Goal: Task Accomplishment & Management: Use online tool/utility

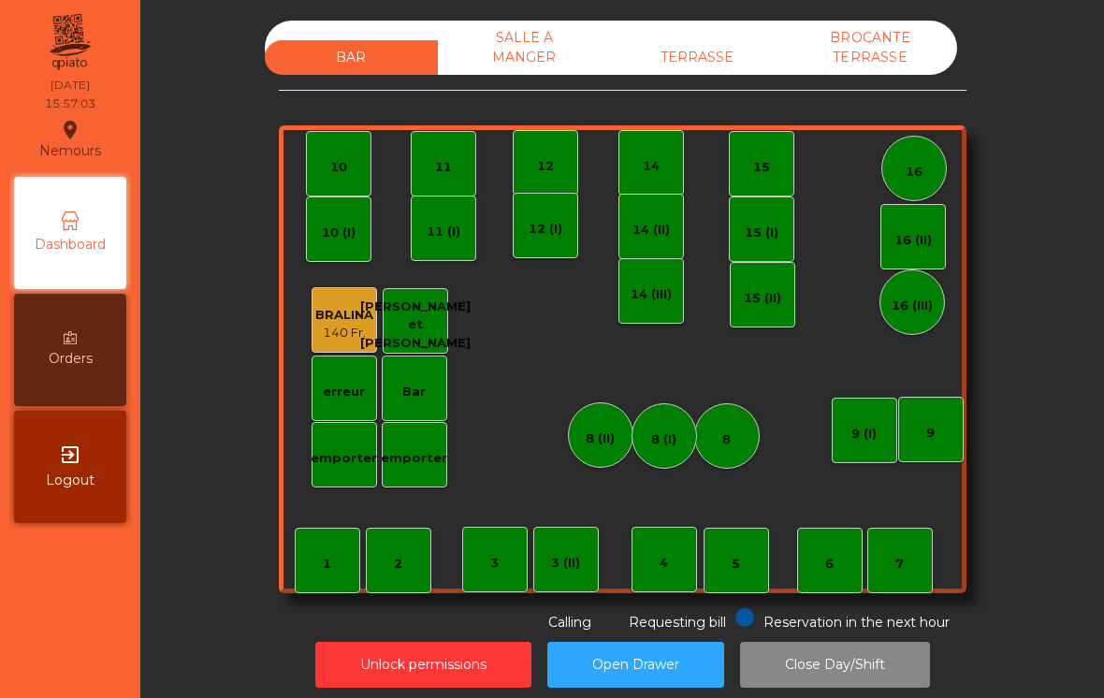
click at [691, 51] on div "TERRASSE" at bounding box center [697, 57] width 173 height 35
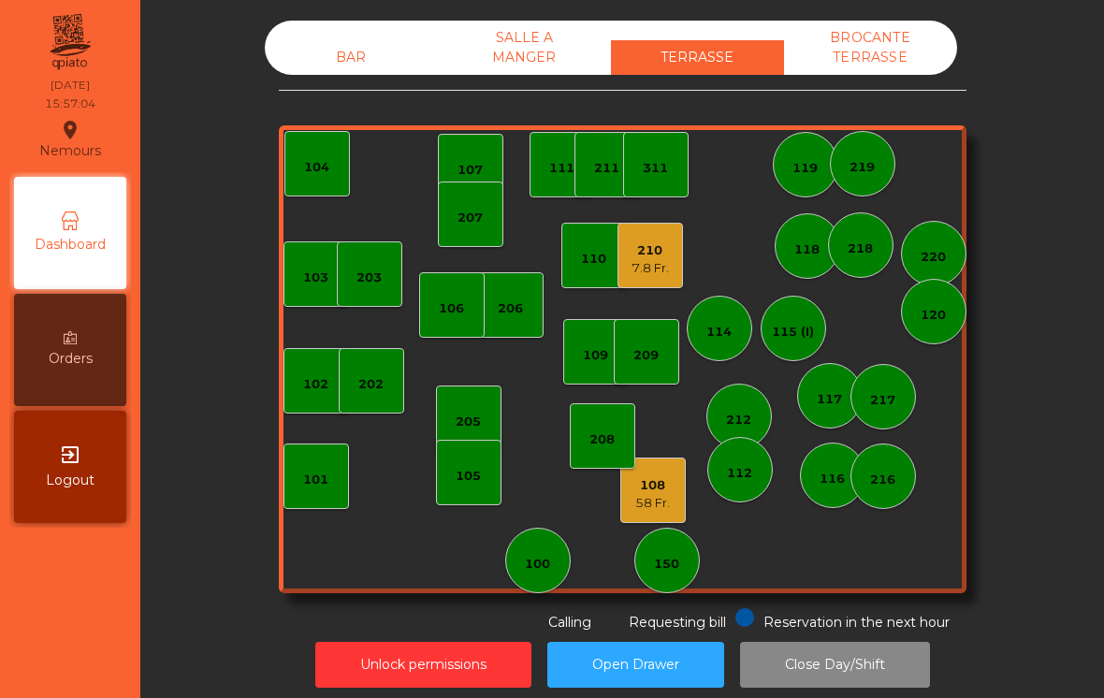
click at [654, 243] on div "210" at bounding box center [649, 250] width 37 height 19
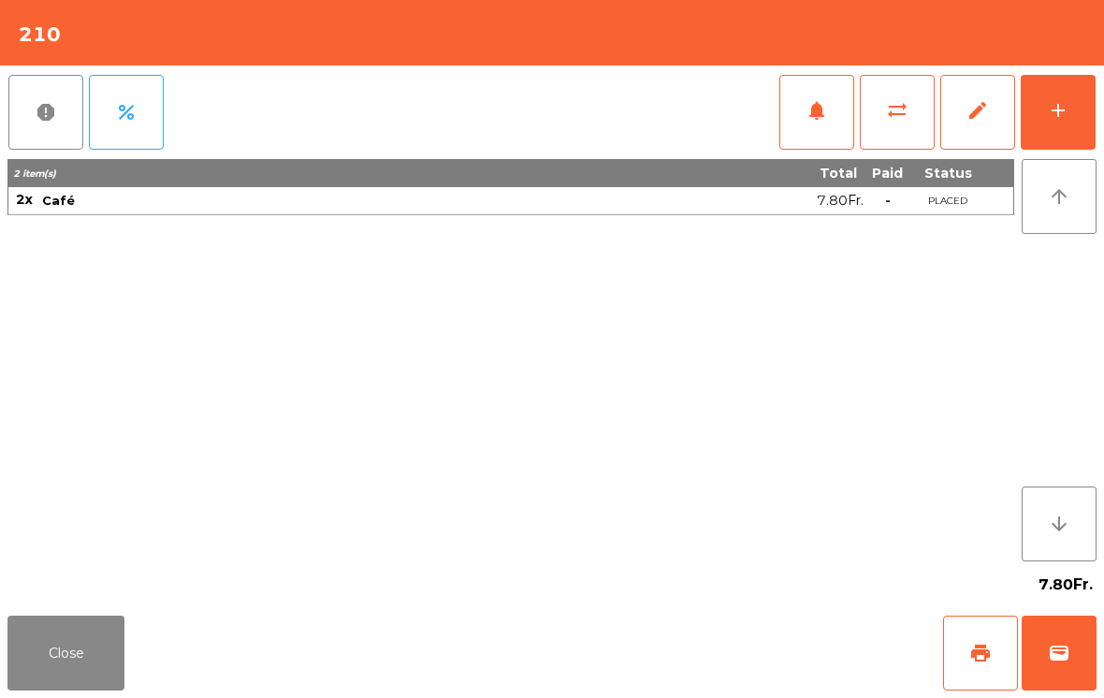
click at [1070, 639] on button "wallet" at bounding box center [1058, 653] width 75 height 75
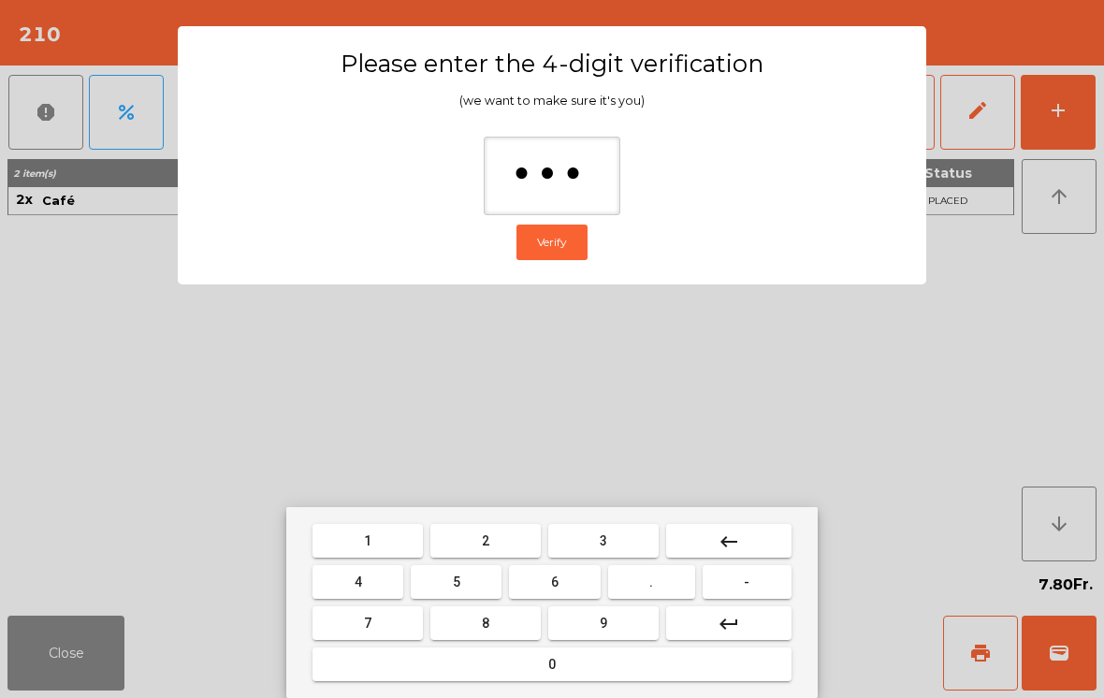
type input "****"
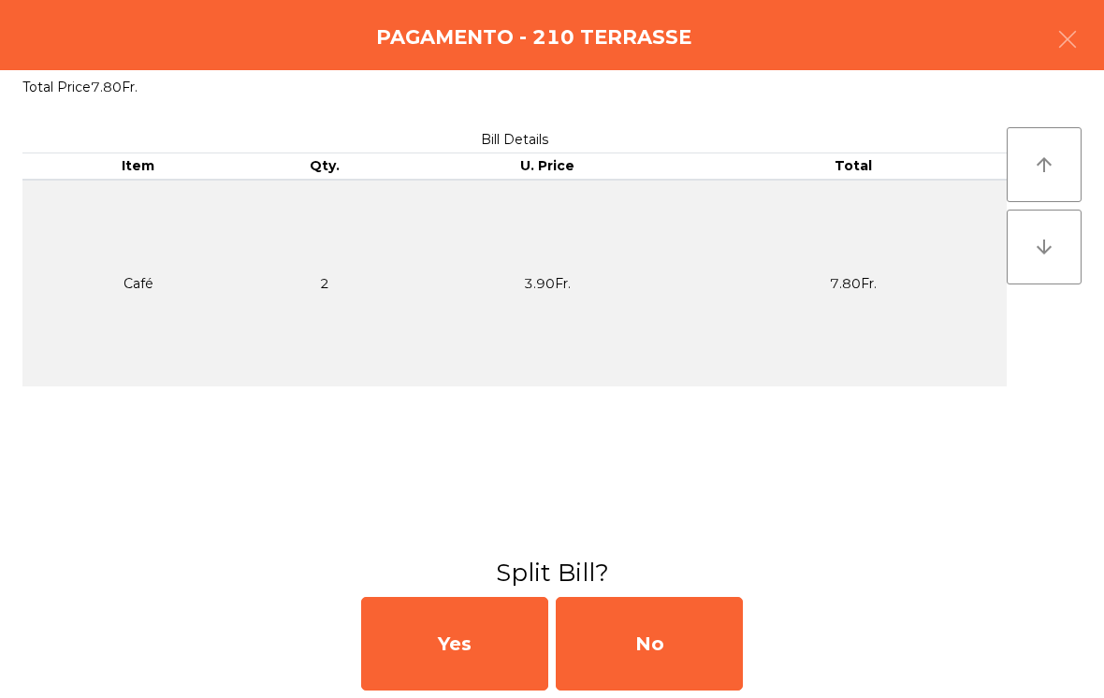
click at [688, 630] on div "No" at bounding box center [649, 644] width 187 height 94
click at [624, 645] on div "No" at bounding box center [649, 644] width 187 height 94
click at [642, 619] on div "No" at bounding box center [649, 644] width 187 height 94
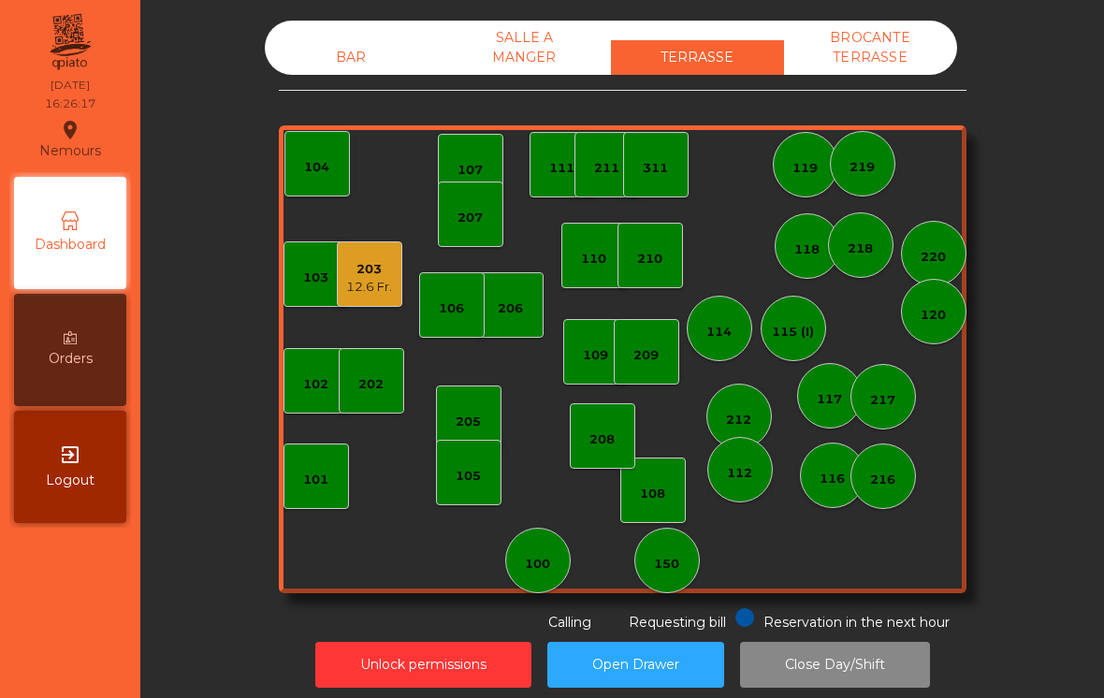
click at [368, 270] on div "203" at bounding box center [369, 269] width 46 height 19
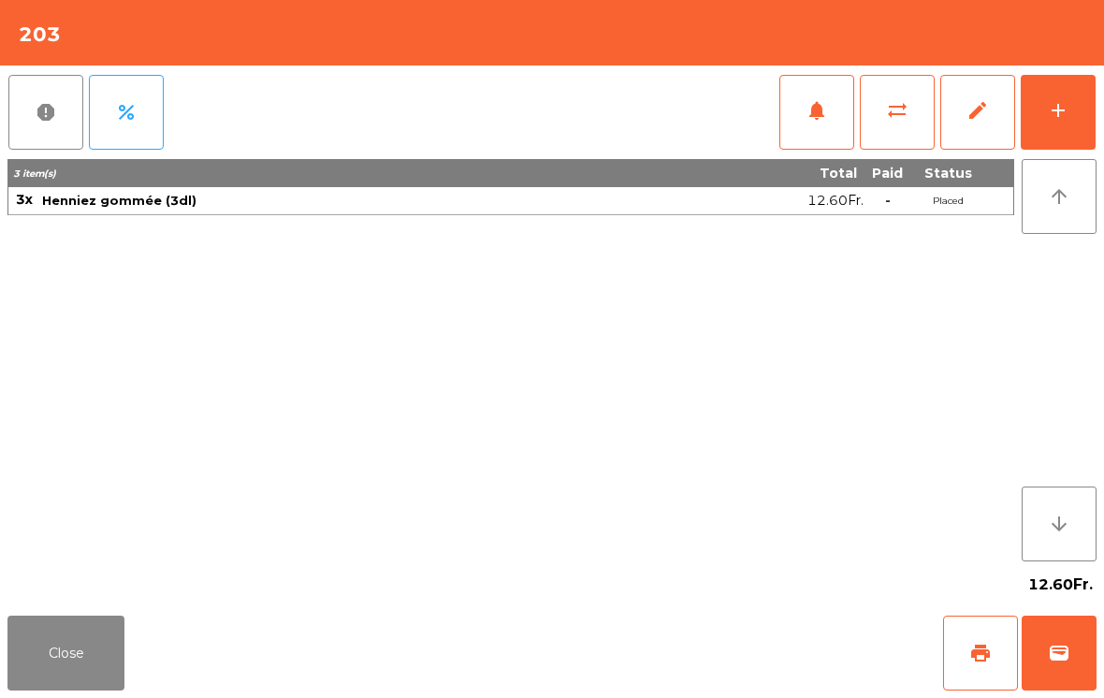
click at [1073, 101] on button "add" at bounding box center [1058, 112] width 75 height 75
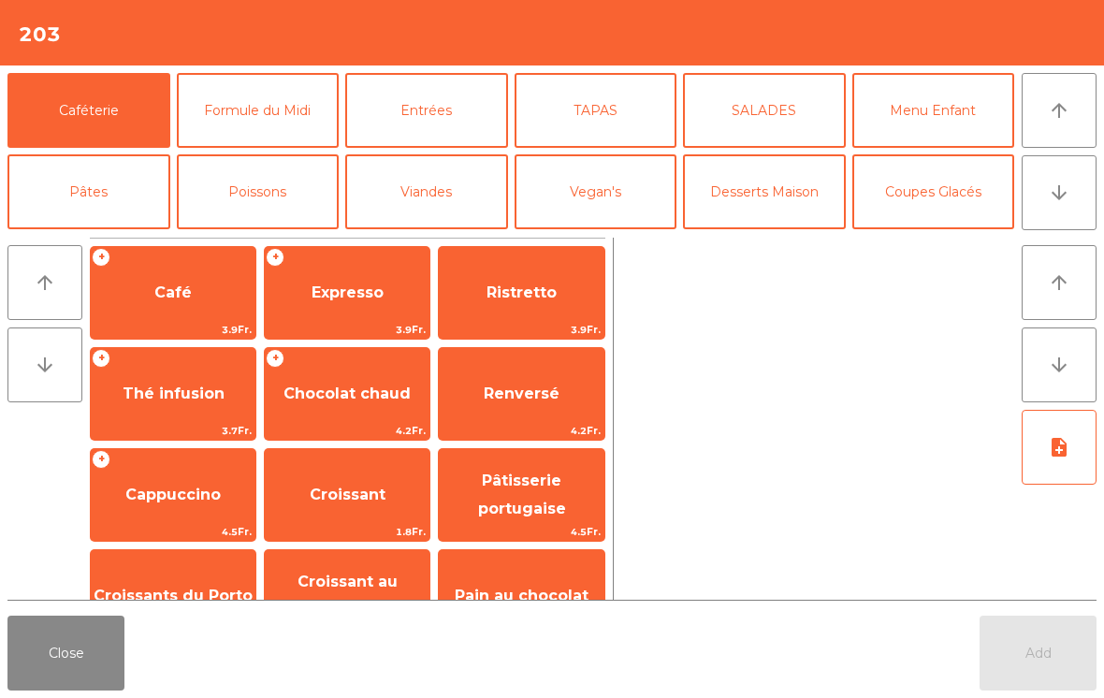
click at [325, 294] on span "Expresso" at bounding box center [348, 292] width 72 height 18
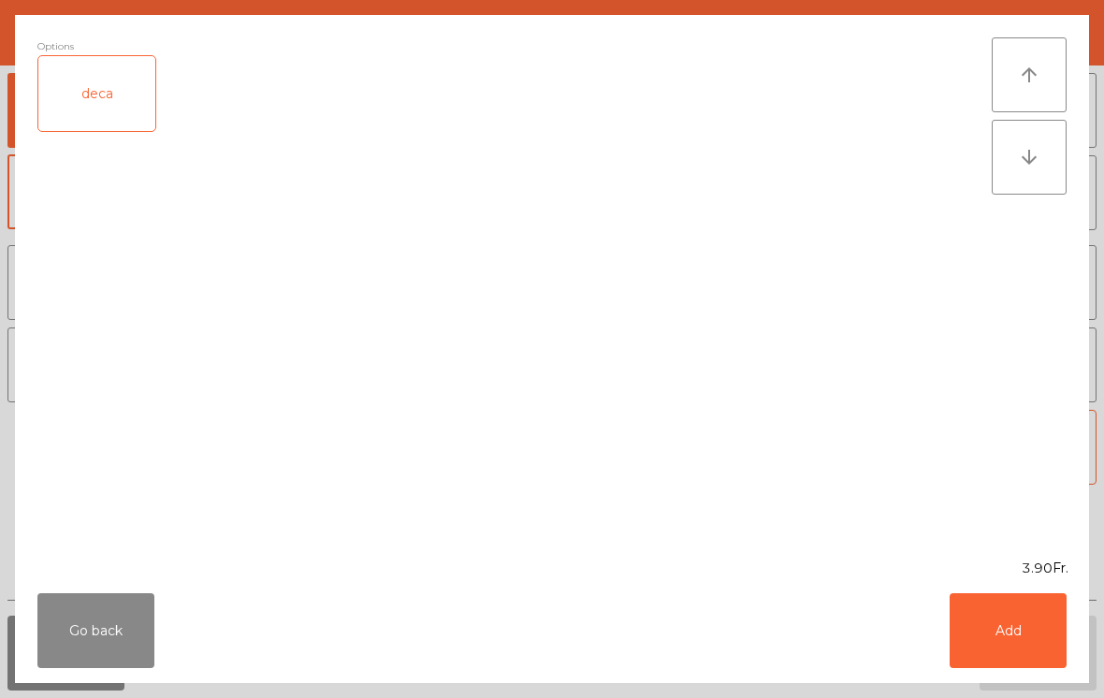
click at [1013, 632] on button "Add" at bounding box center [1007, 630] width 117 height 75
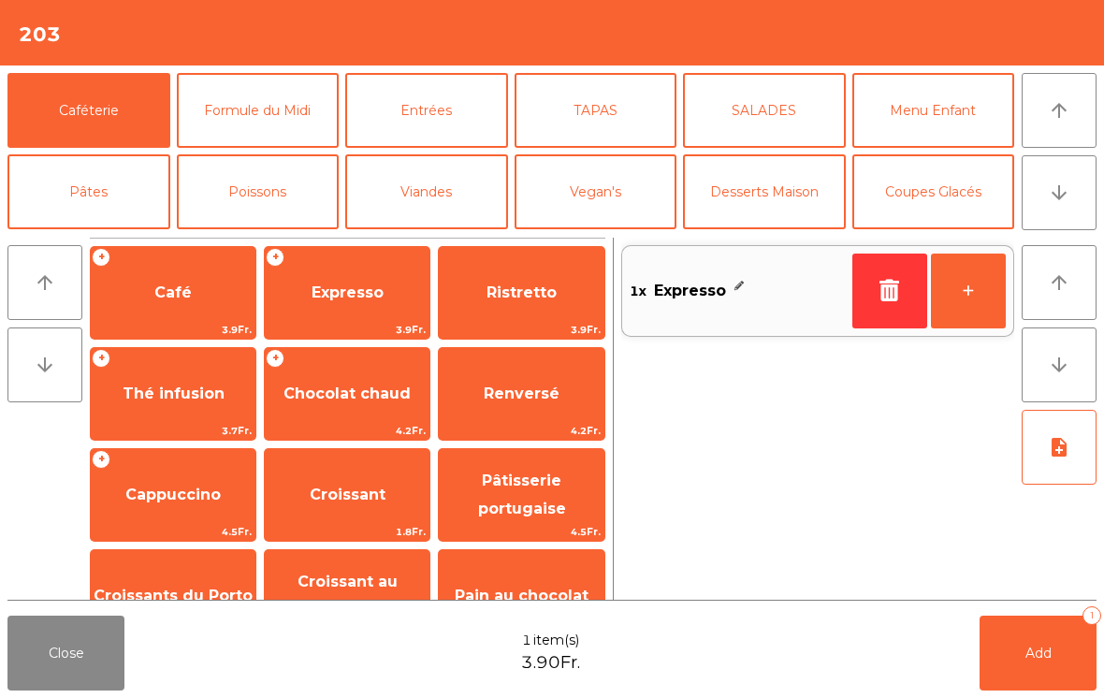
click at [1000, 278] on button "+" at bounding box center [968, 291] width 75 height 75
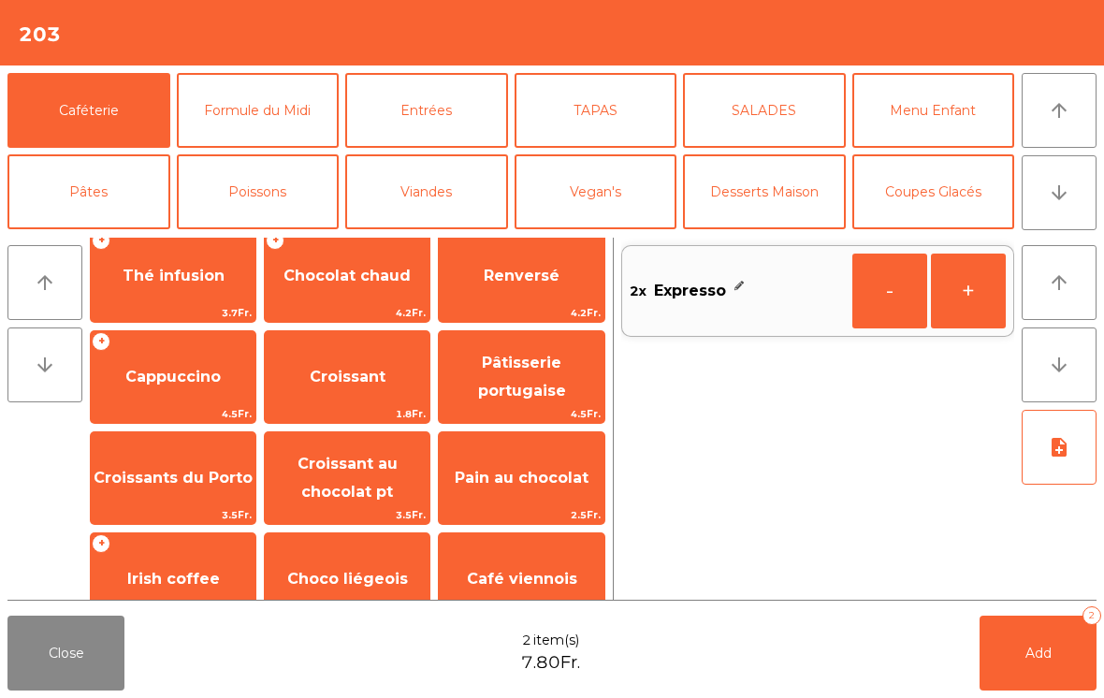
click at [543, 380] on span "Pâtisserie portugaise" at bounding box center [521, 378] width 165 height 80
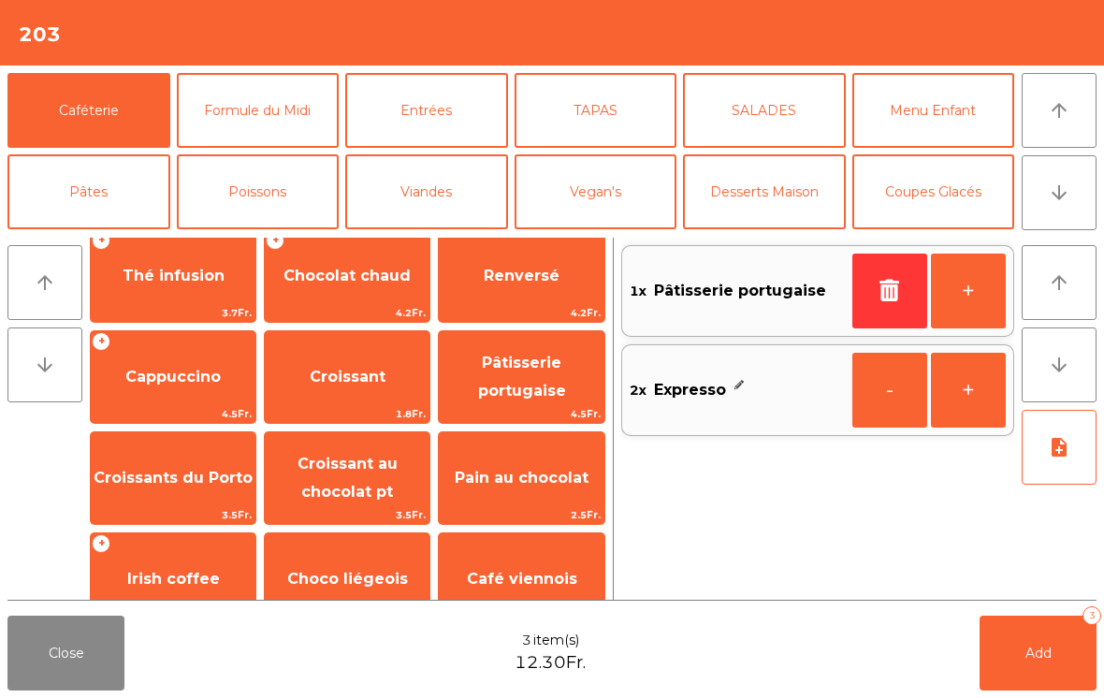
click at [550, 387] on span "Pâtisserie portugaise" at bounding box center [522, 377] width 88 height 46
click at [1045, 644] on button "Add 4" at bounding box center [1037, 653] width 117 height 75
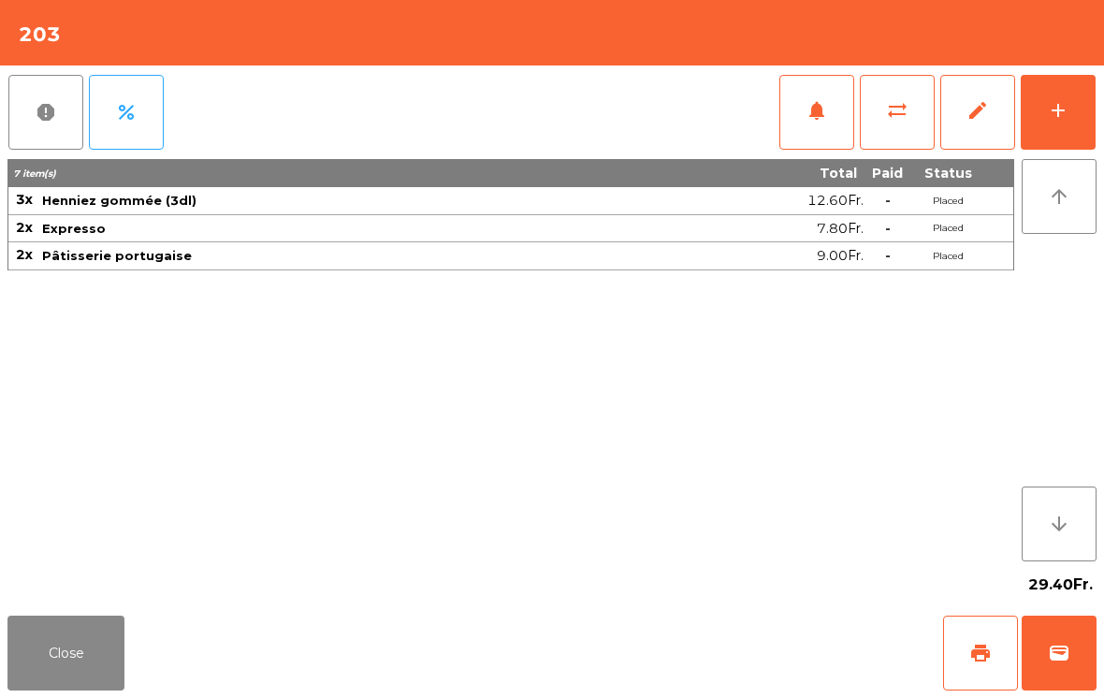
click at [83, 688] on button "Close" at bounding box center [65, 653] width 117 height 75
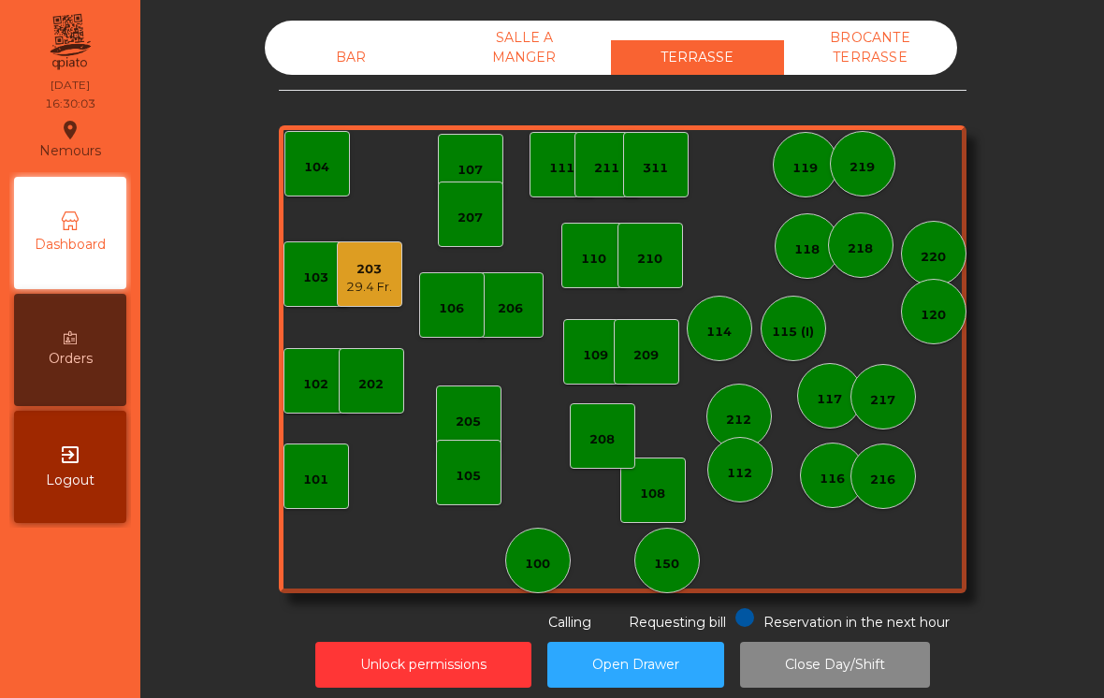
click at [455, 192] on div "207" at bounding box center [470, 213] width 65 height 65
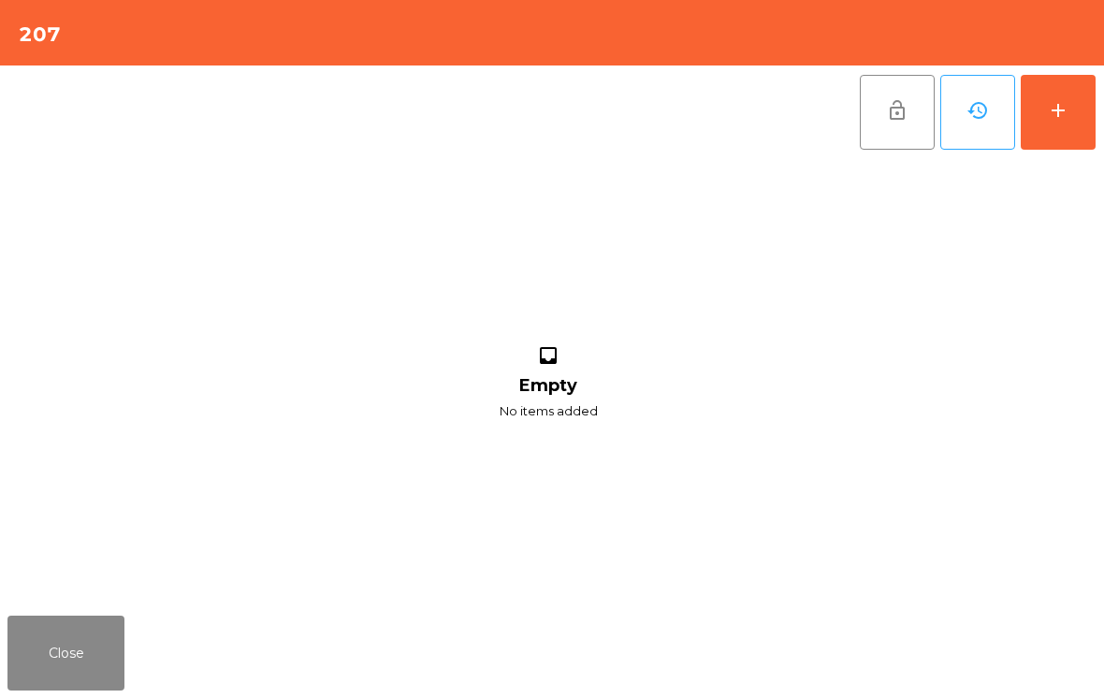
click at [1068, 114] on div "add" at bounding box center [1058, 110] width 22 height 22
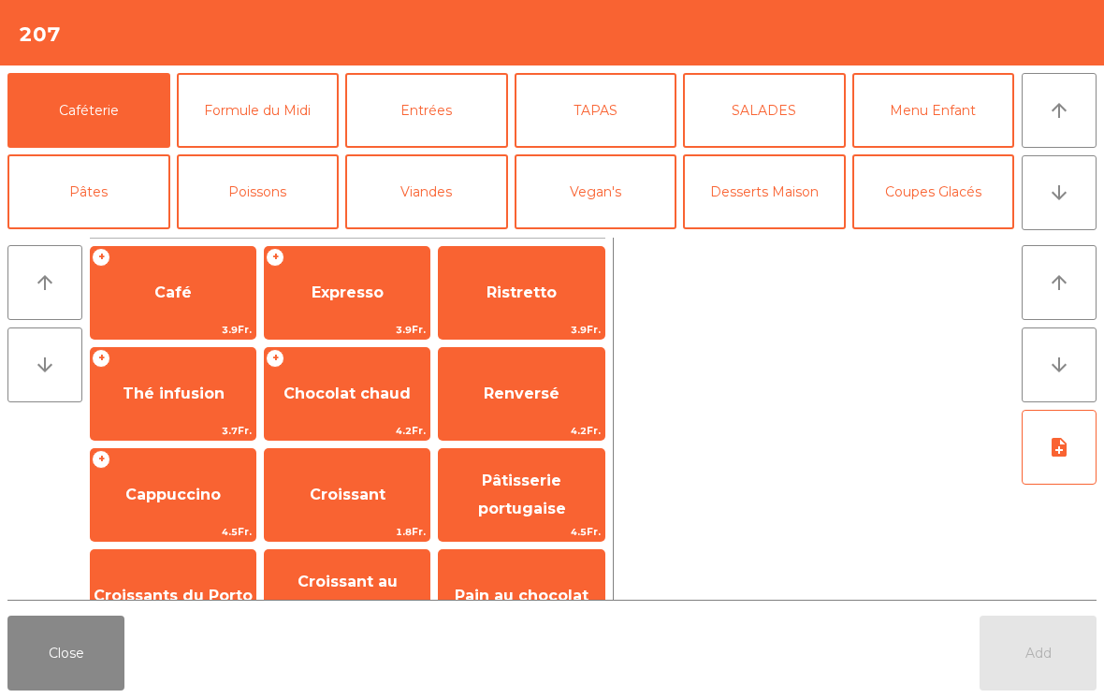
click at [200, 298] on span "Café" at bounding box center [173, 293] width 165 height 51
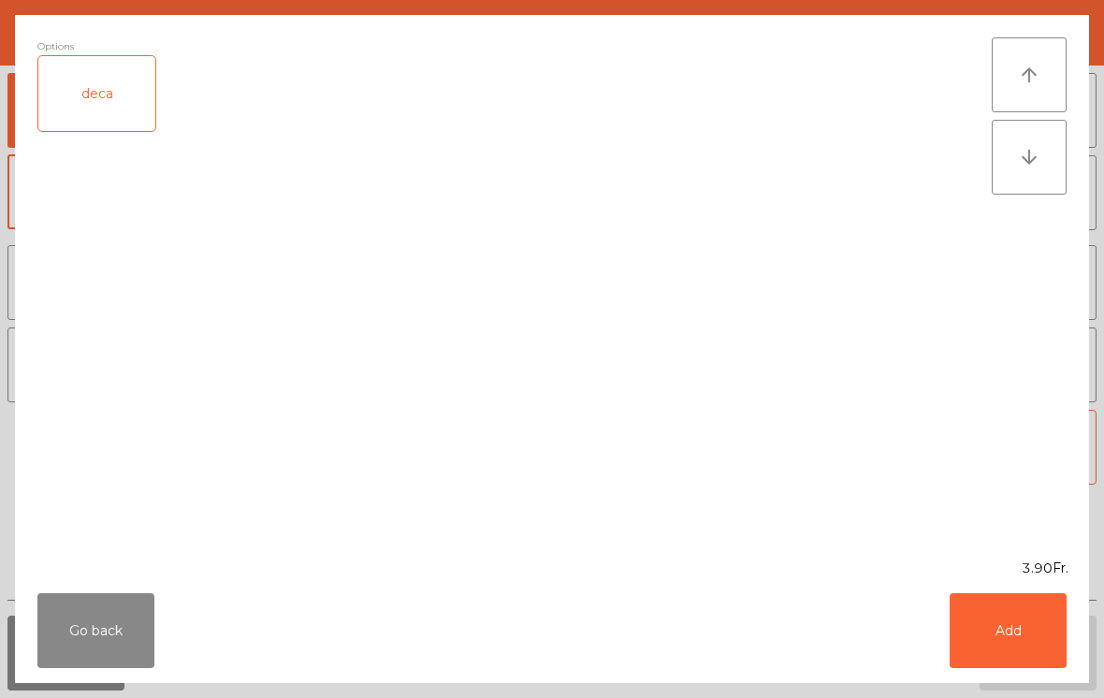
click at [108, 629] on button "Go back" at bounding box center [95, 630] width 117 height 75
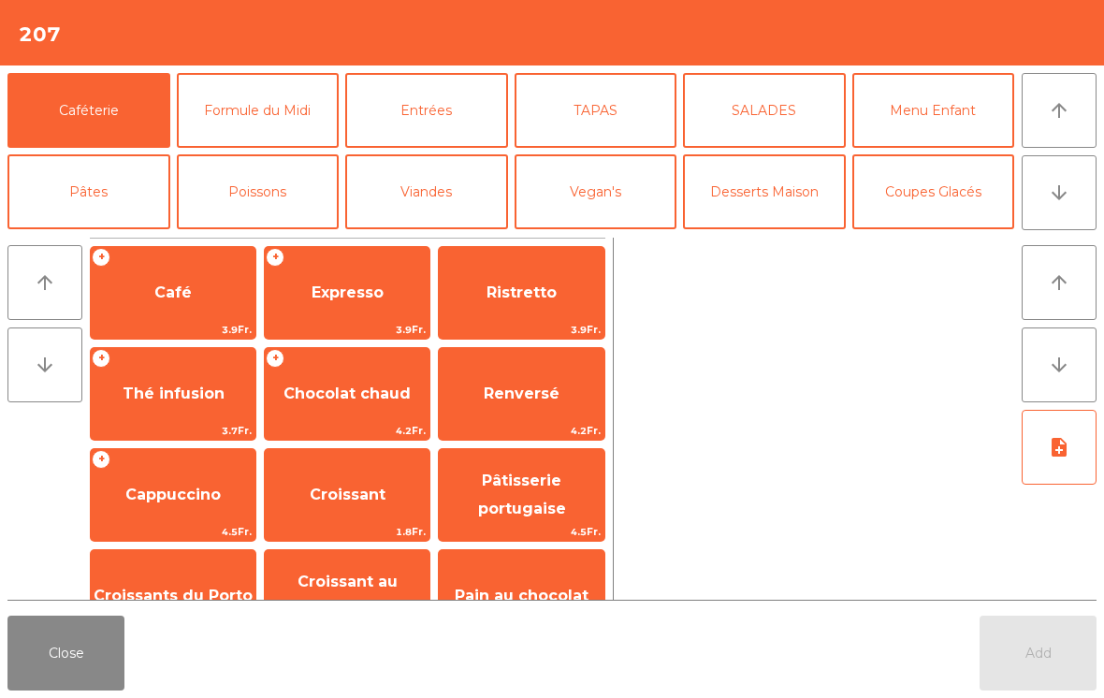
scroll to position [148, 0]
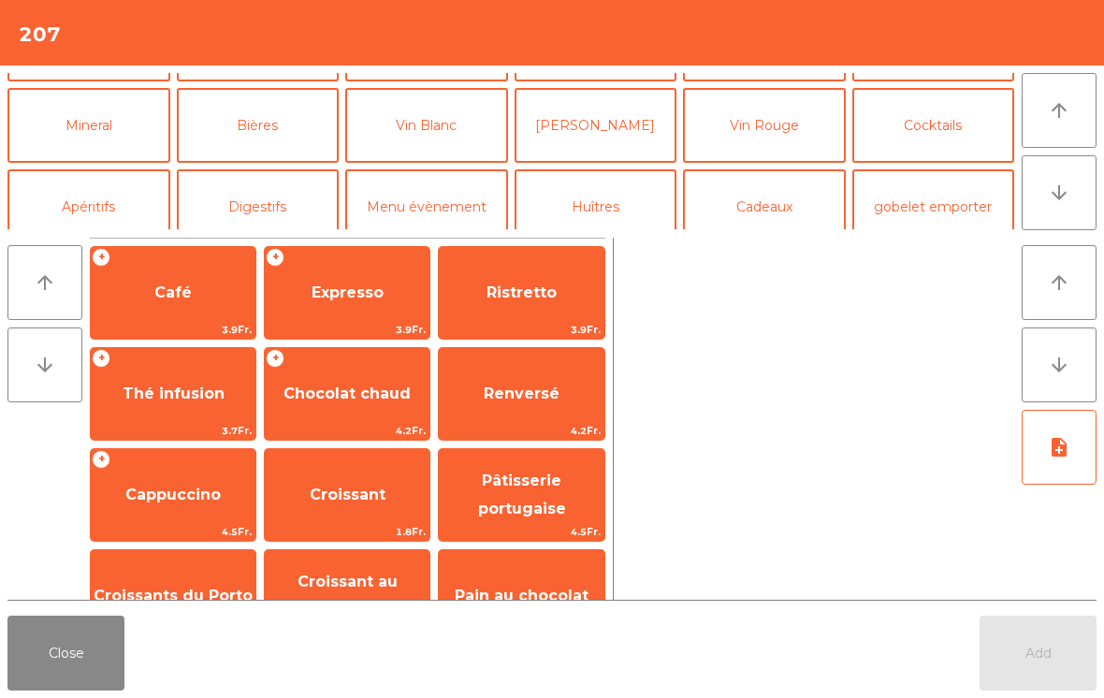
click at [456, 128] on button "Vin Blanc" at bounding box center [426, 125] width 163 height 75
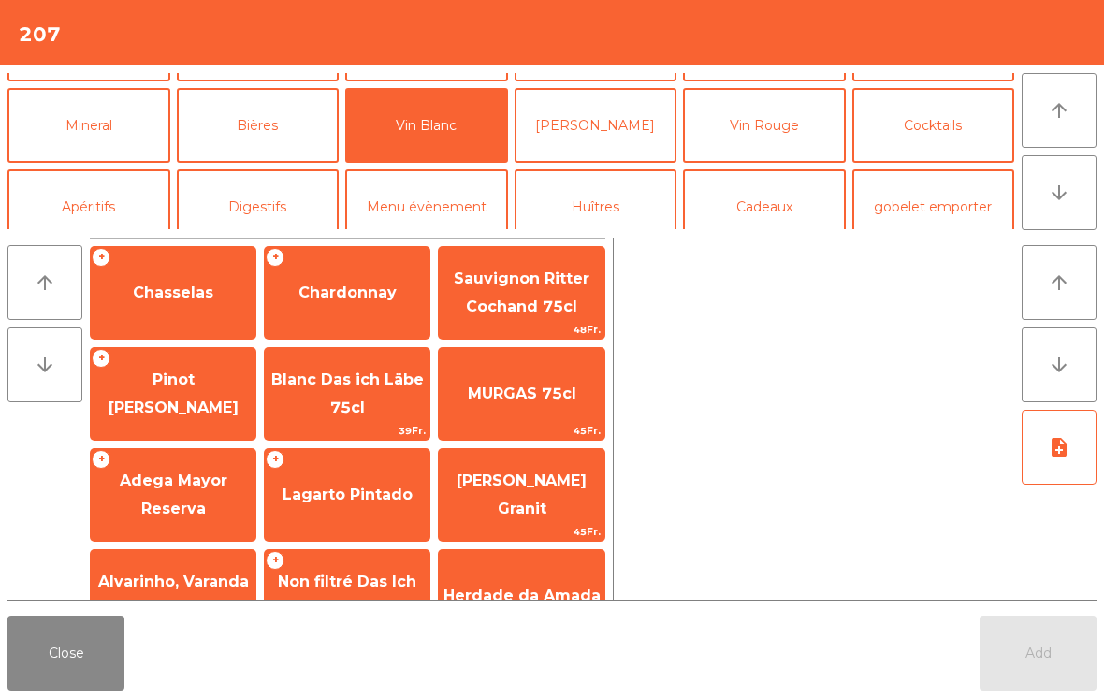
click at [219, 309] on span "Chasselas" at bounding box center [173, 293] width 165 height 51
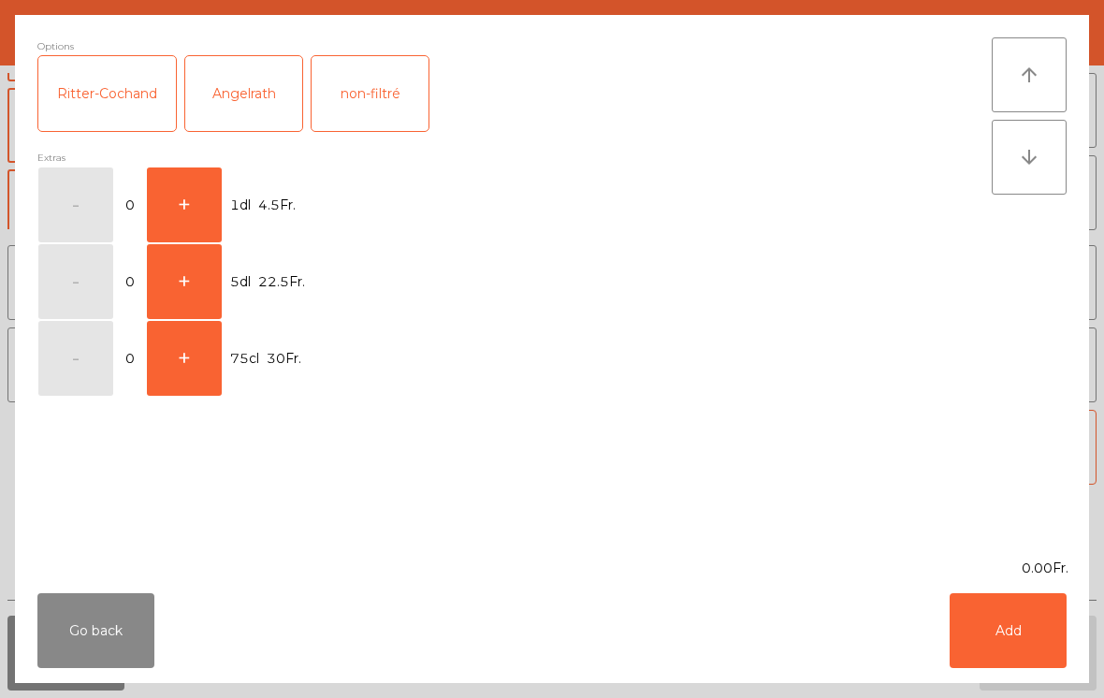
click at [189, 179] on button "+" at bounding box center [184, 204] width 75 height 75
click at [1023, 663] on button "Add" at bounding box center [1007, 630] width 117 height 75
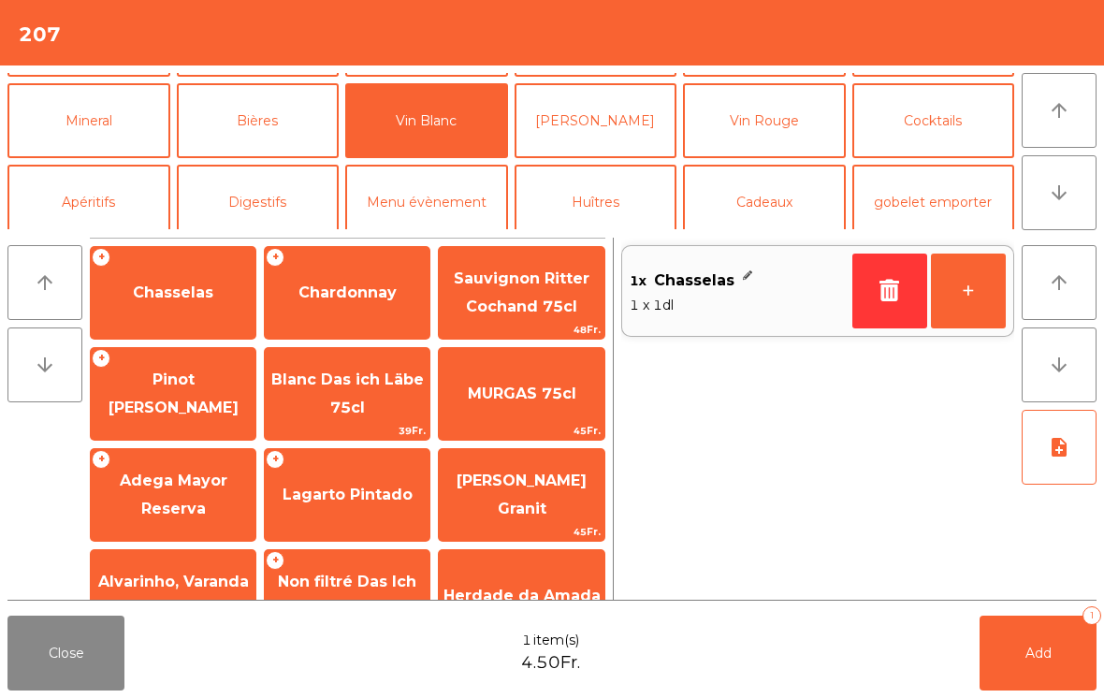
click at [241, 99] on button "Bières" at bounding box center [258, 120] width 163 height 75
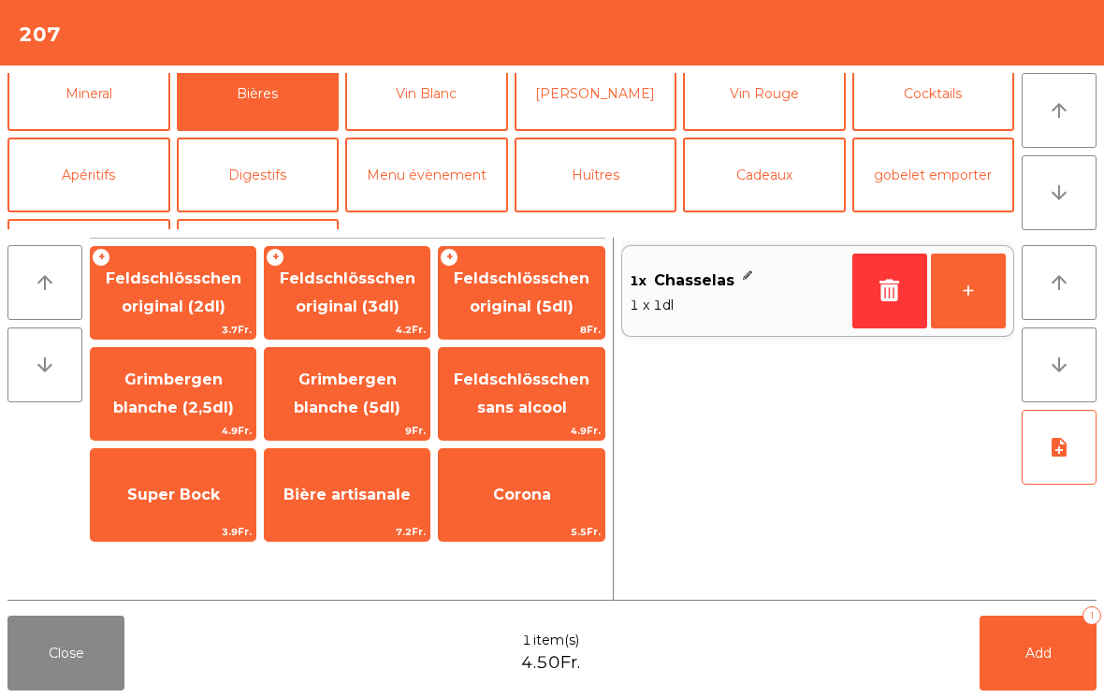
click at [558, 398] on span "Feldschlösschen sans alcool" at bounding box center [522, 393] width 136 height 46
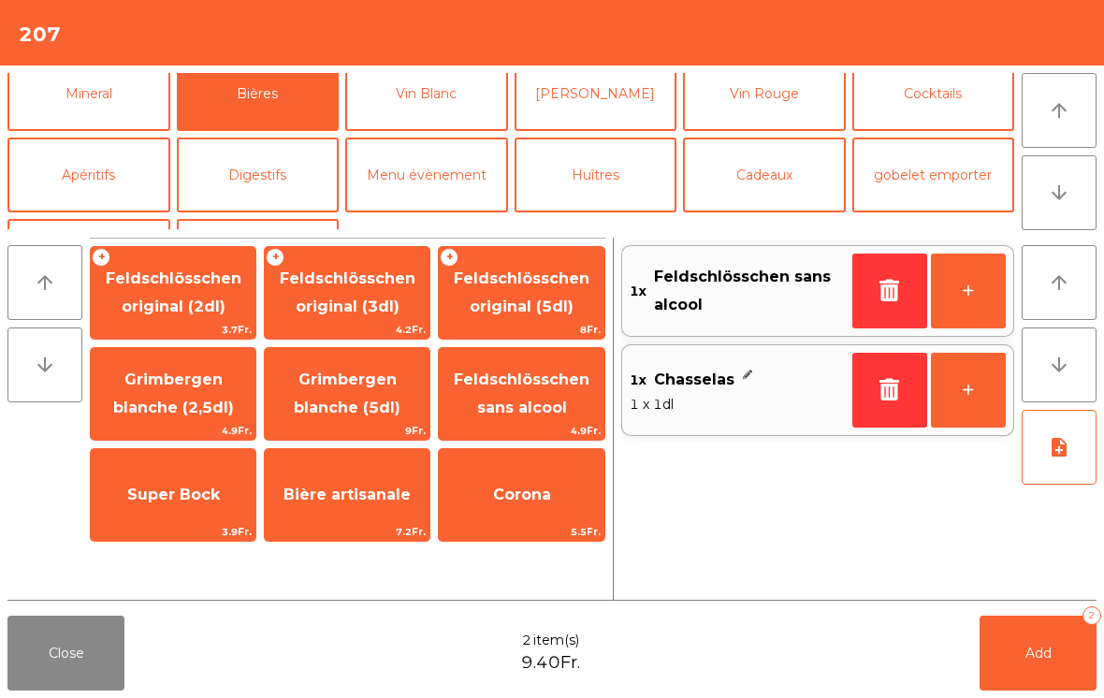
click at [1021, 639] on button "Add 2" at bounding box center [1037, 653] width 117 height 75
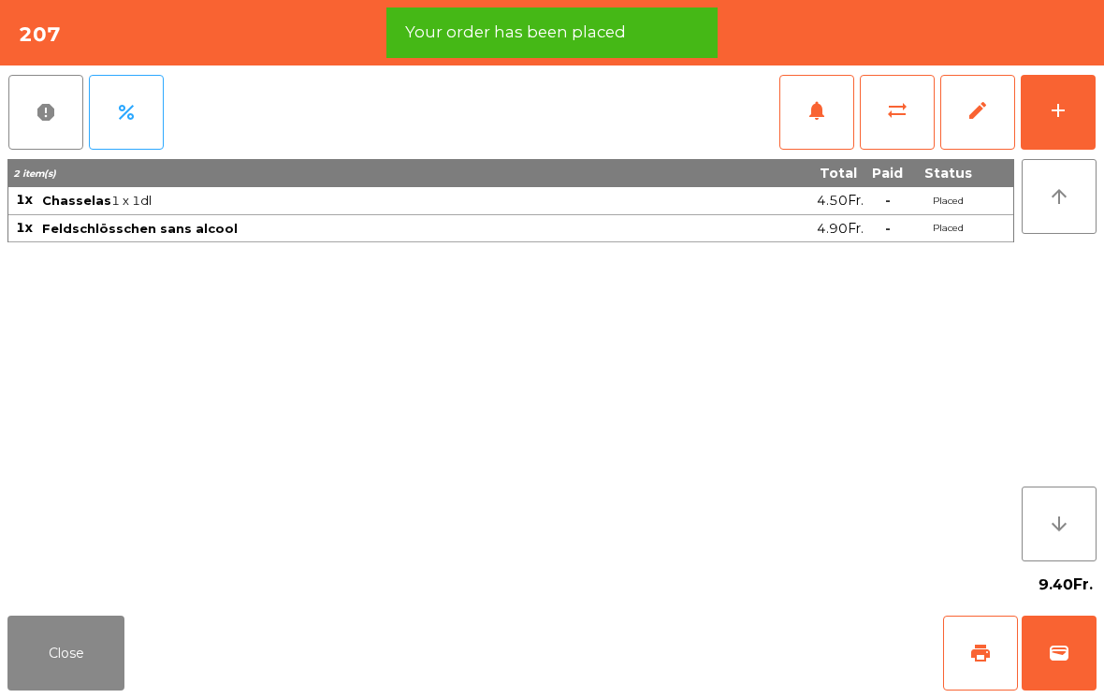
click at [985, 649] on span "print" at bounding box center [980, 653] width 22 height 22
